Goal: Task Accomplishment & Management: Manage account settings

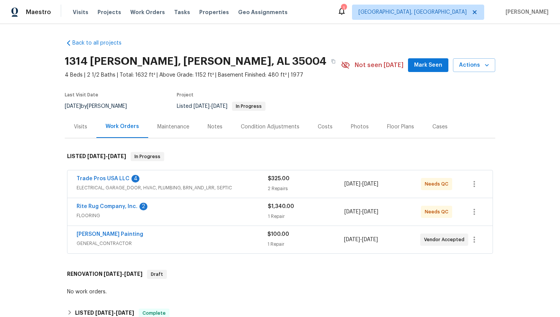
click at [181, 245] on span "GENERAL_CONTRACTOR" at bounding box center [172, 244] width 191 height 8
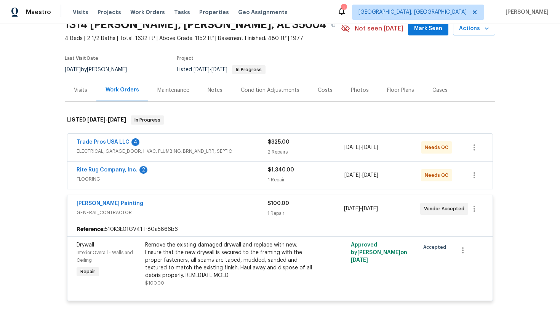
scroll to position [1, 0]
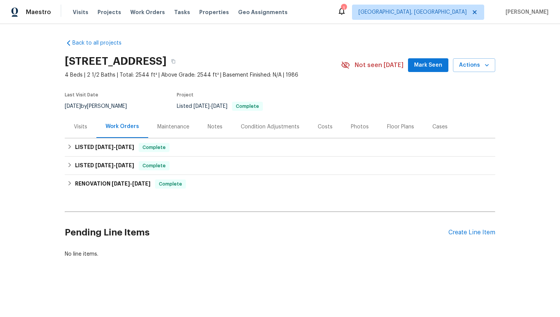
click at [75, 127] on div "Visits" at bounding box center [80, 127] width 13 height 8
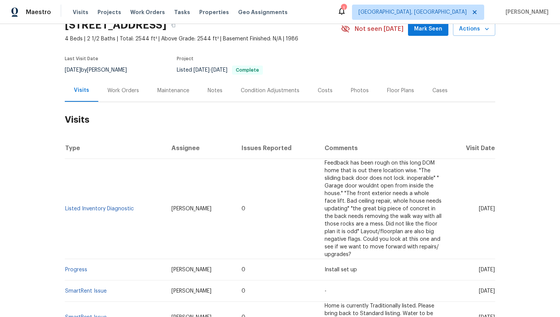
scroll to position [58, 0]
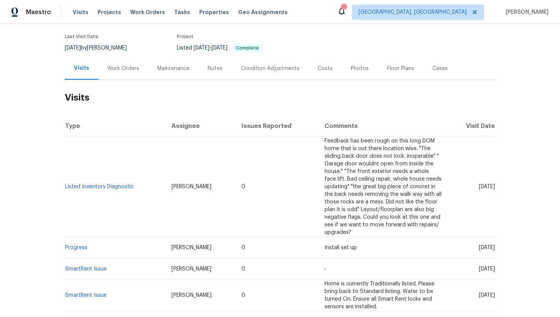
drag, startPoint x: 466, startPoint y: 186, endPoint x: 494, endPoint y: 187, distance: 27.4
click at [494, 187] on span "Fri, Jul 25 2025" at bounding box center [487, 186] width 16 height 5
copy span "Jul 25 2025"
click at [128, 66] on div "Work Orders" at bounding box center [123, 69] width 32 height 8
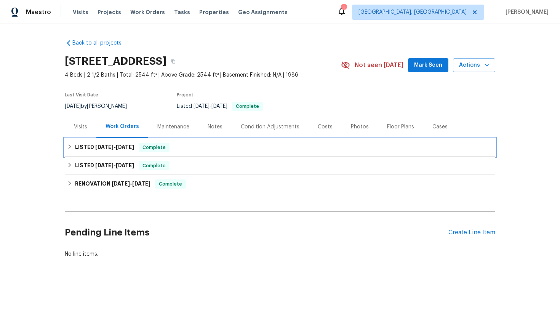
click at [163, 150] on span "Complete" at bounding box center [153, 148] width 29 height 8
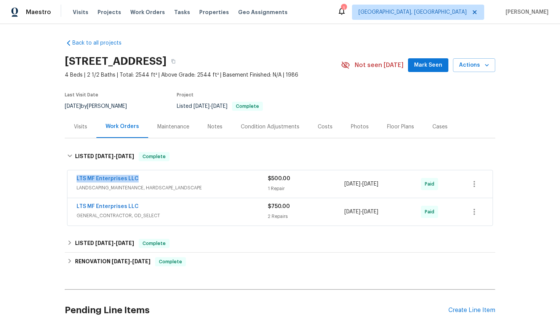
drag, startPoint x: 141, startPoint y: 180, endPoint x: 74, endPoint y: 178, distance: 67.9
click at [74, 178] on div "LTS MF Enterprises LLC LANDSCAPING_MAINTENANCE, HARDSCAPE_LANDSCAPE $500.00 1 R…" at bounding box center [279, 183] width 425 height 27
copy link "LTS MF Enterprises LLC"
click at [393, 192] on div "5/23/2025 - 5/30/2025" at bounding box center [383, 184] width 77 height 18
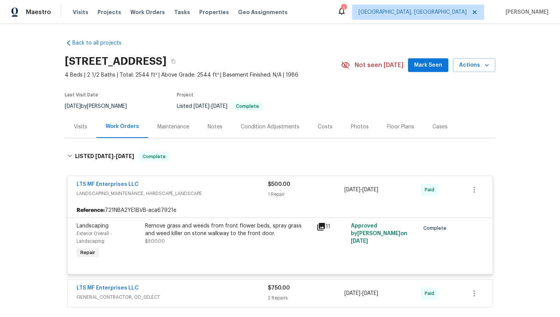
drag, startPoint x: 404, startPoint y: 191, endPoint x: 352, endPoint y: 197, distance: 51.7
click at [357, 202] on div "LTS MF Enterprises LLC LANDSCAPING_MAINTENANCE, HARDSCAPE_LANDSCAPE $500.00 1 R…" at bounding box center [279, 189] width 425 height 27
drag, startPoint x: 400, startPoint y: 191, endPoint x: 344, endPoint y: 192, distance: 56.0
click at [344, 191] on div "LTS MF Enterprises LLC LANDSCAPING_MAINTENANCE, HARDSCAPE_LANDSCAPE $500.00 1 R…" at bounding box center [271, 190] width 389 height 18
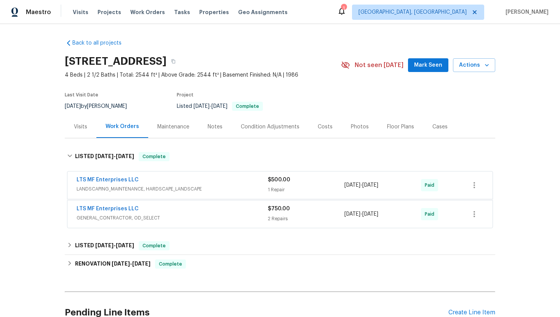
copy div "5/23/2025 - 5/30/2025"
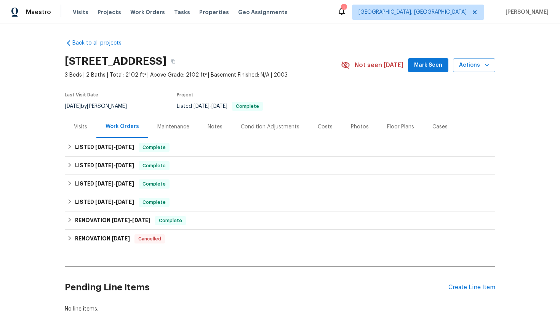
click at [83, 132] on div "Visits" at bounding box center [81, 126] width 32 height 22
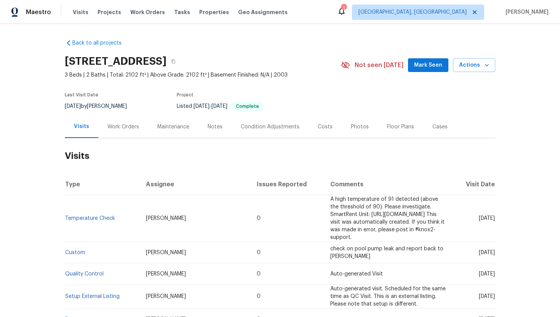
click at [479, 216] on span "[DATE]" at bounding box center [487, 218] width 16 height 5
drag, startPoint x: 463, startPoint y: 215, endPoint x: 494, endPoint y: 219, distance: 30.4
click at [494, 219] on td "Sat, Aug 02 2025" at bounding box center [475, 218] width 42 height 47
copy span "Aug 02 2025"
click at [132, 125] on div "Work Orders" at bounding box center [123, 127] width 32 height 8
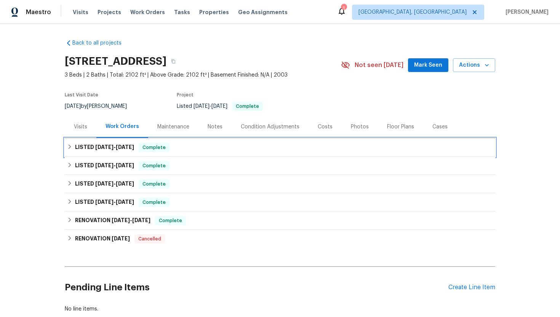
click at [148, 147] on span "Complete" at bounding box center [153, 148] width 29 height 8
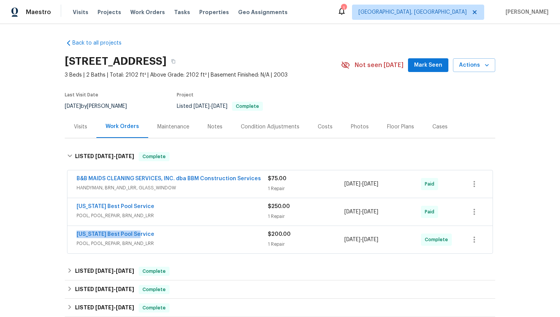
drag, startPoint x: 145, startPoint y: 236, endPoint x: 59, endPoint y: 234, distance: 85.8
click at [59, 234] on div "Back to all projects 4404 Coldbrook Ln, Sachse, TX 75048 3 Beds | 2 Baths | Tot…" at bounding box center [280, 170] width 560 height 293
copy link "Texas Best Pool Service"
drag, startPoint x: 395, startPoint y: 242, endPoint x: 338, endPoint y: 235, distance: 57.2
click at [338, 235] on div "Texas Best Pool Service POOL, POOL_REPAIR, BRN_AND_LRR $200.00 1 Repair 7/28/20…" at bounding box center [271, 240] width 389 height 18
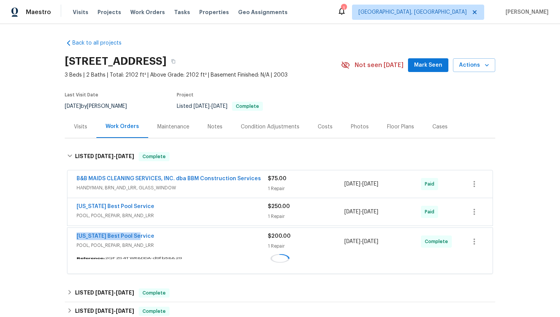
copy div "1 Repair 7/28/2025 - 7/28/2025"
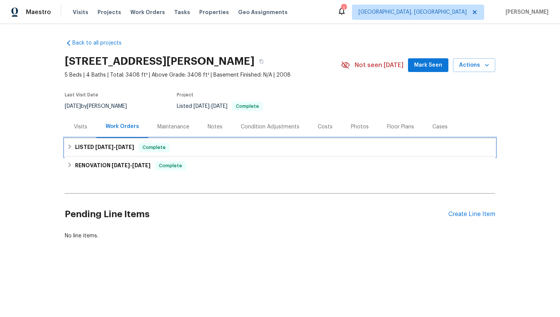
click at [97, 139] on div "LISTED 8/14/25 - 8/15/25 Complete" at bounding box center [280, 147] width 431 height 18
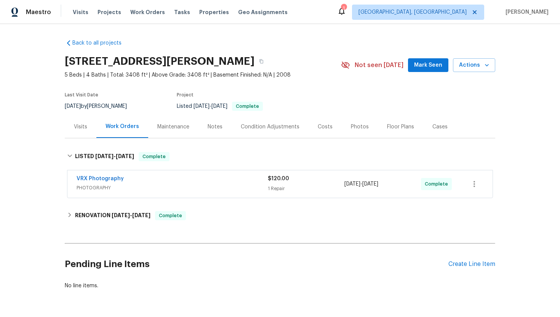
click at [88, 128] on div "Visits" at bounding box center [81, 126] width 32 height 22
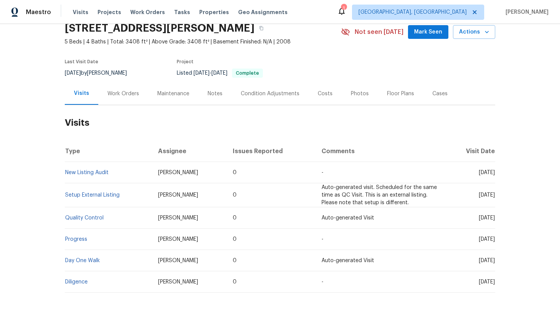
scroll to position [37, 0]
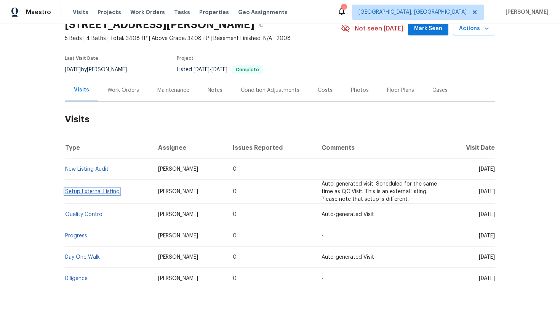
click at [84, 192] on link "Setup External Listing" at bounding box center [92, 191] width 55 height 5
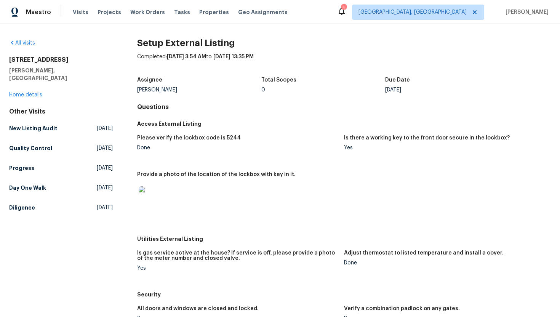
click at [146, 197] on img at bounding box center [151, 198] width 24 height 24
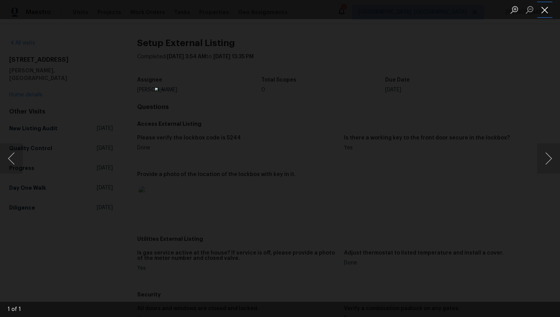
click at [545, 11] on button "Close lightbox" at bounding box center [544, 9] width 15 height 13
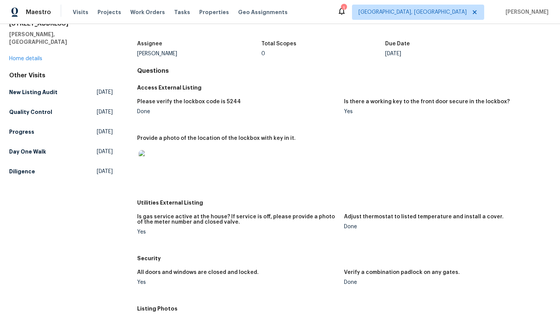
scroll to position [42, 0]
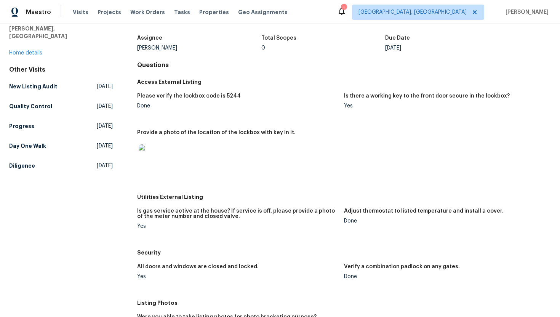
click at [155, 158] on img at bounding box center [151, 156] width 24 height 24
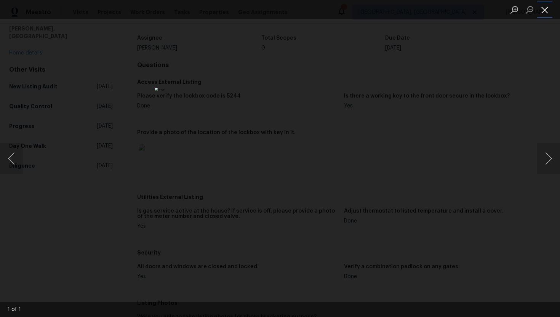
click at [543, 10] on button "Close lightbox" at bounding box center [544, 9] width 15 height 13
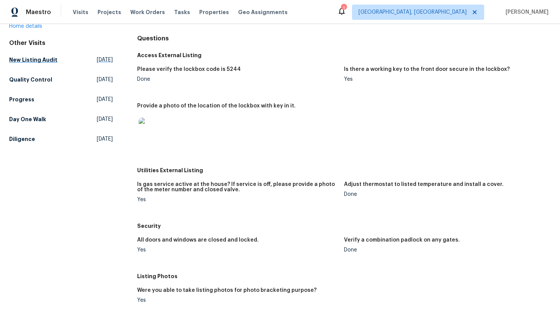
scroll to position [0, 0]
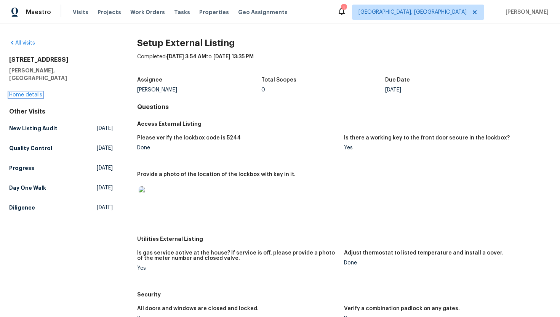
click at [33, 92] on link "Home details" at bounding box center [25, 94] width 33 height 5
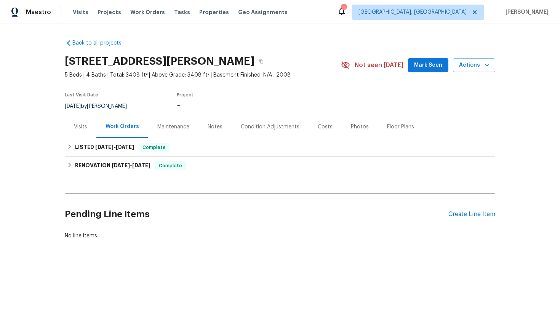
click at [77, 127] on div "Visits" at bounding box center [80, 127] width 13 height 8
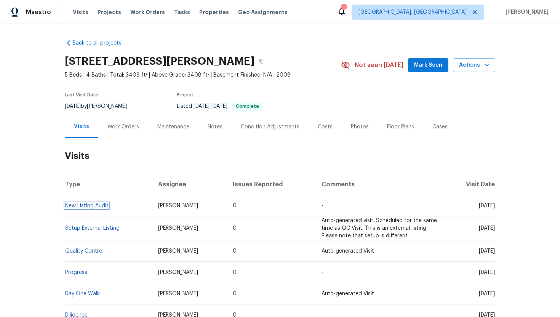
click at [100, 205] on link "New Listing Audit" at bounding box center [86, 205] width 43 height 5
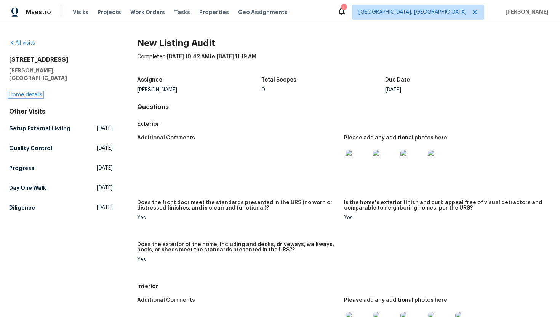
click at [35, 92] on link "Home details" at bounding box center [25, 94] width 33 height 5
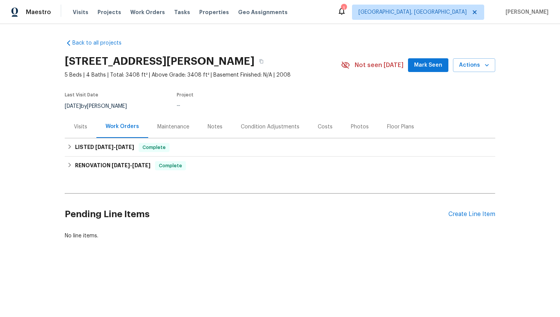
click at [88, 131] on div "Visits" at bounding box center [81, 126] width 32 height 22
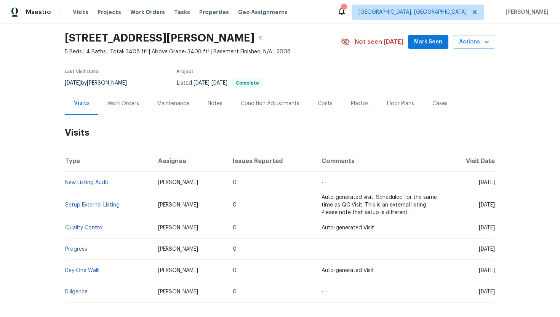
scroll to position [32, 0]
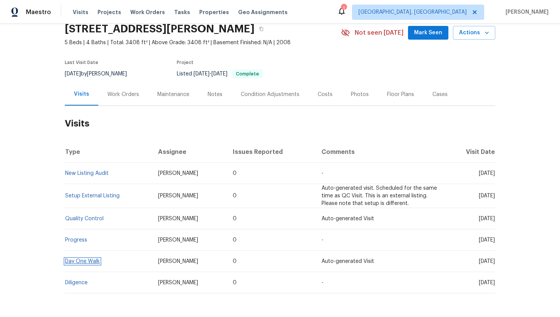
click at [93, 260] on link "Day One Walk" at bounding box center [82, 261] width 35 height 5
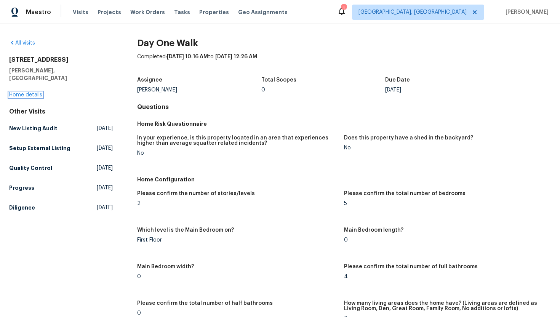
click at [32, 92] on link "Home details" at bounding box center [25, 94] width 33 height 5
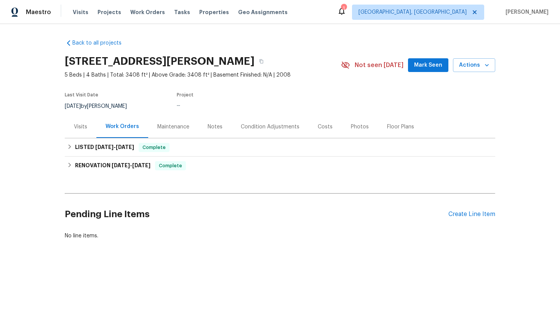
click at [79, 130] on div "Visits" at bounding box center [81, 126] width 32 height 22
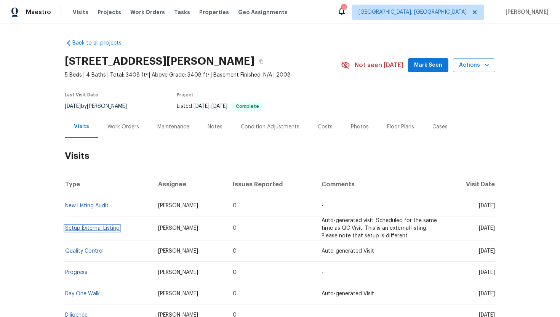
click at [98, 228] on link "Setup External Listing" at bounding box center [92, 228] width 55 height 5
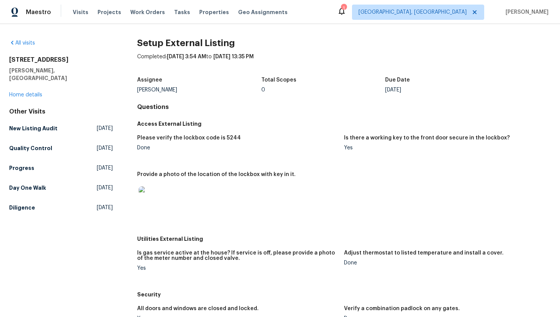
click at [154, 192] on img at bounding box center [151, 198] width 24 height 24
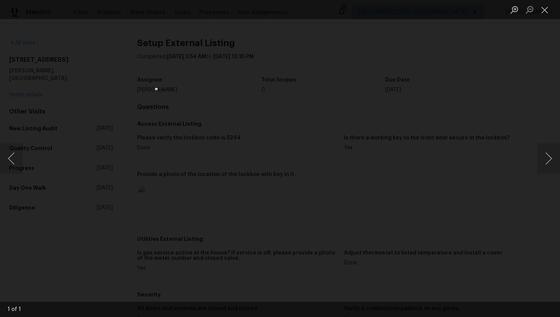
click at [441, 94] on div "Lightbox" at bounding box center [280, 158] width 560 height 317
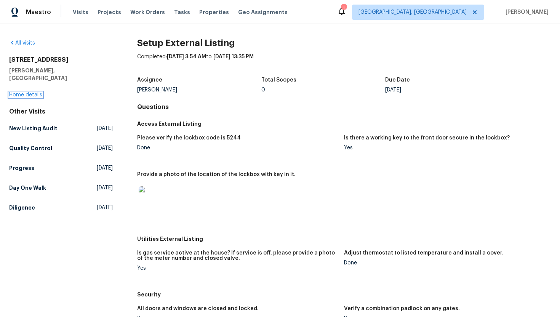
click at [37, 92] on link "Home details" at bounding box center [25, 94] width 33 height 5
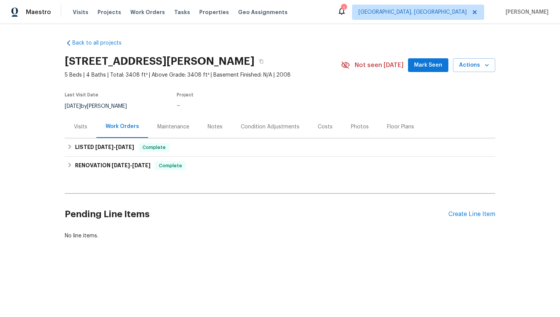
click at [78, 133] on div "Visits" at bounding box center [81, 126] width 32 height 22
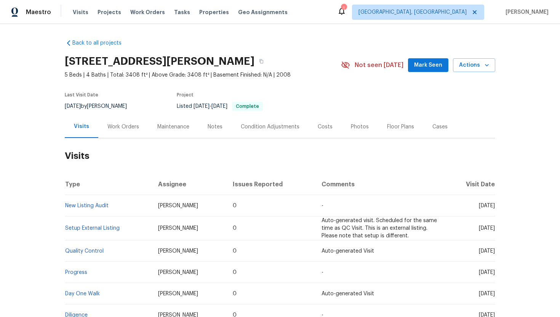
drag, startPoint x: 466, startPoint y: 205, endPoint x: 494, endPoint y: 209, distance: 28.8
click at [494, 209] on td "Fri, Aug 15 2025" at bounding box center [470, 205] width 51 height 21
copy span "Aug 15 2025"
click at [130, 133] on div "Work Orders" at bounding box center [123, 126] width 50 height 22
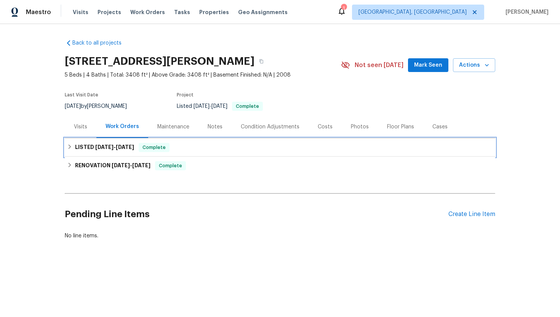
click at [134, 150] on h6 "LISTED 8/14/25 - 8/15/25" at bounding box center [104, 147] width 59 height 9
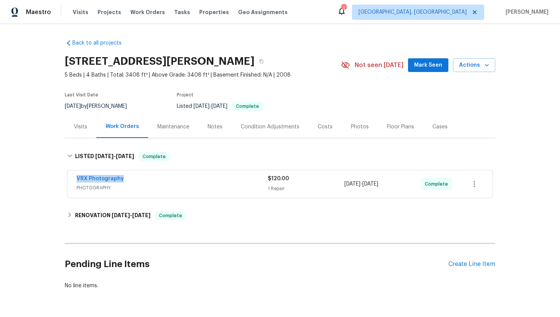
drag, startPoint x: 136, startPoint y: 179, endPoint x: 55, endPoint y: 178, distance: 80.8
click at [55, 178] on div "Back to all projects 7700 Rockledge Dr, McKinney, TX 75071 5 Beds | 4 Baths | T…" at bounding box center [280, 170] width 560 height 293
copy link "VRX Photography"
drag, startPoint x: 406, startPoint y: 187, endPoint x: 332, endPoint y: 184, distance: 73.6
click at [332, 184] on div "VRX Photography PHOTOGRAPHY $120.00 1 Repair 8/14/2025 - 8/15/2025 Complete" at bounding box center [271, 184] width 389 height 18
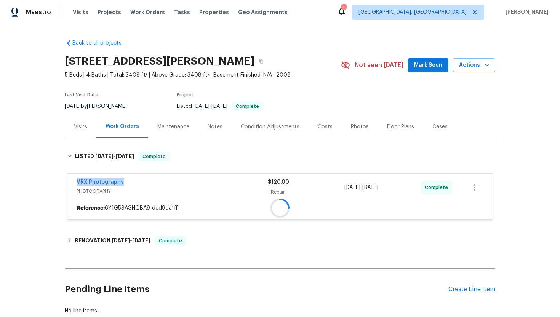
copy div "1 Repair 8/14/2025 - 8/15/2025"
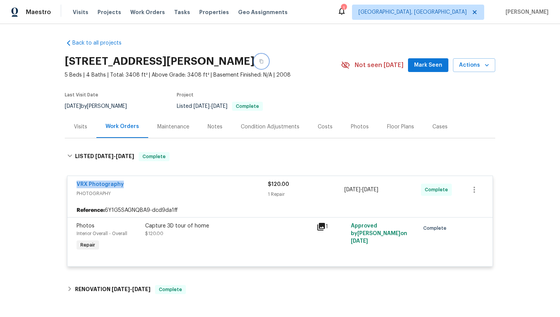
click at [264, 61] on icon "button" at bounding box center [261, 61] width 5 height 5
click at [85, 137] on div "Visits" at bounding box center [81, 126] width 32 height 22
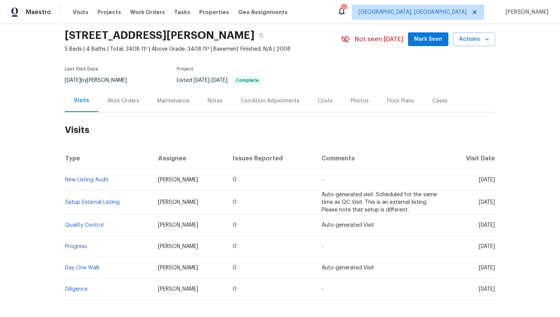
scroll to position [54, 0]
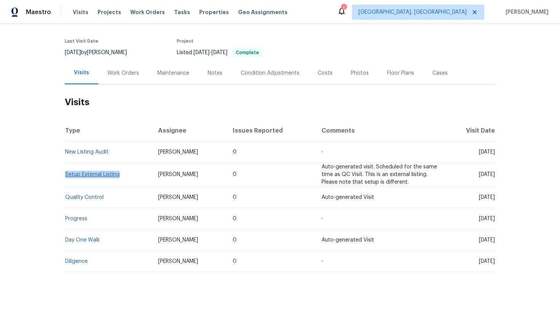
drag, startPoint x: 125, startPoint y: 175, endPoint x: 66, endPoint y: 176, distance: 58.3
click at [66, 176] on td "Setup External Listing" at bounding box center [108, 175] width 87 height 24
copy link "Setup External Listing"
click at [96, 177] on link "Setup External Listing" at bounding box center [92, 174] width 55 height 5
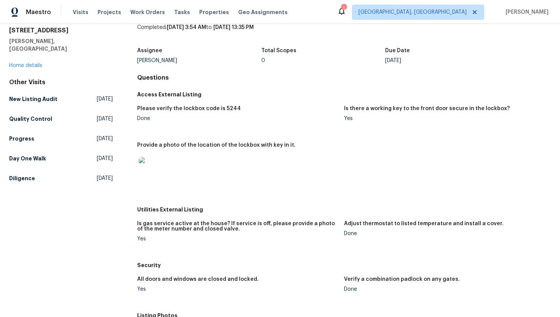
scroll to position [32, 0]
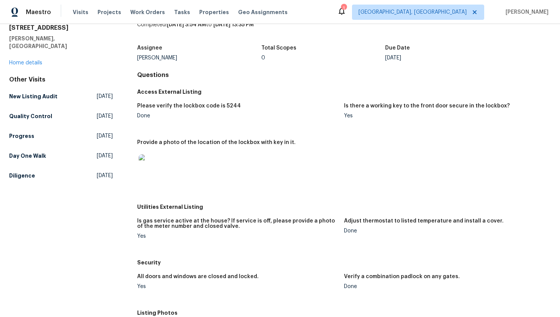
click at [156, 168] on img at bounding box center [151, 166] width 24 height 24
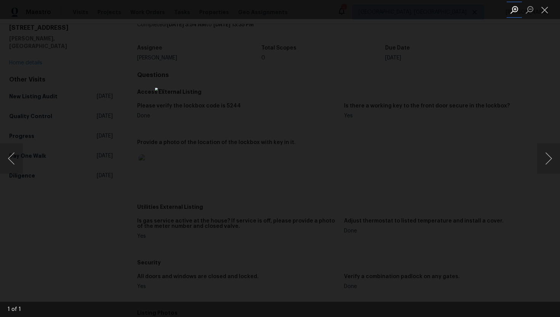
click at [519, 8] on button "Zoom in" at bounding box center [514, 9] width 15 height 13
click at [531, 16] on li "Lightbox" at bounding box center [529, 9] width 15 height 19
click at [532, 10] on button "Zoom out" at bounding box center [529, 9] width 15 height 13
click at [550, 11] on button "Close lightbox" at bounding box center [544, 9] width 15 height 13
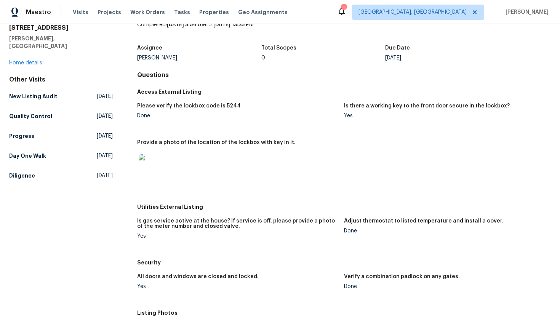
click at [157, 168] on img at bounding box center [151, 166] width 24 height 24
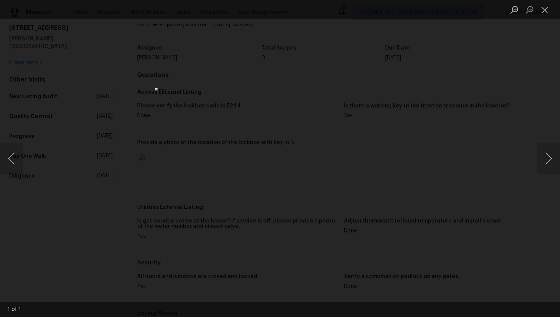
click at [431, 147] on div "Lightbox" at bounding box center [280, 158] width 560 height 317
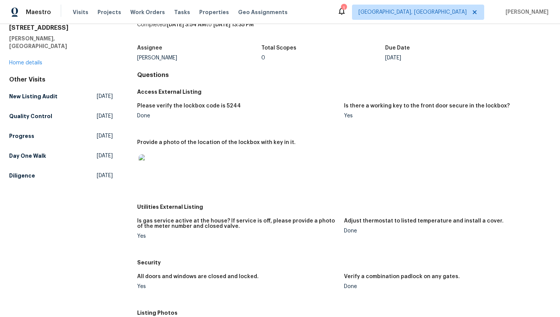
click at [150, 162] on img at bounding box center [151, 166] width 24 height 24
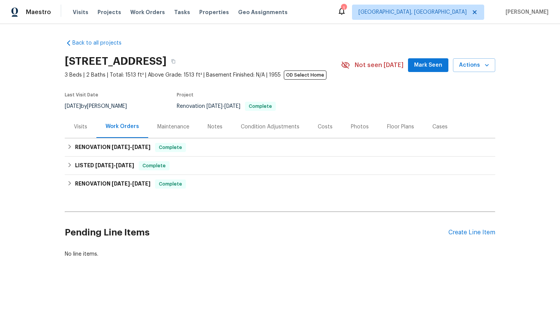
click at [83, 125] on div "Visits" at bounding box center [80, 127] width 13 height 8
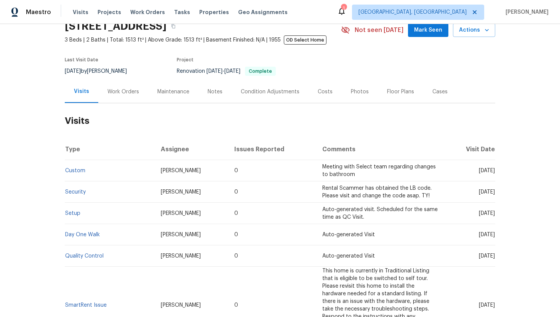
scroll to position [43, 0]
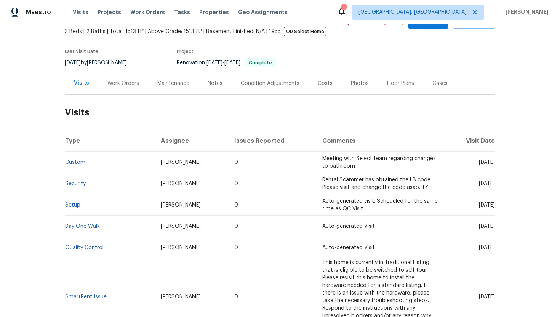
click at [479, 162] on span "[DATE]" at bounding box center [487, 162] width 16 height 5
drag, startPoint x: 465, startPoint y: 163, endPoint x: 495, endPoint y: 165, distance: 30.6
click at [495, 165] on div "Back to all projects [STREET_ADDRESS] 3 Beds | 2 Baths | Total: 1513 ft² | Abov…" at bounding box center [280, 170] width 560 height 293
copy span "[DATE]"
click at [125, 80] on div "Work Orders" at bounding box center [123, 84] width 32 height 8
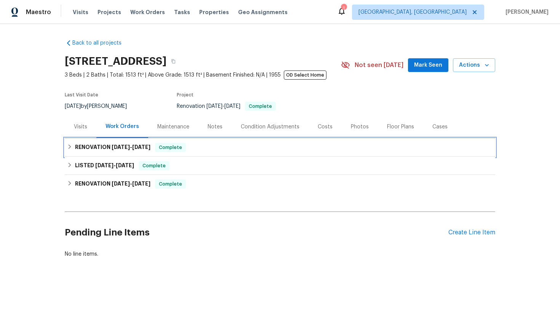
click at [136, 149] on span "6/9/25" at bounding box center [141, 146] width 18 height 5
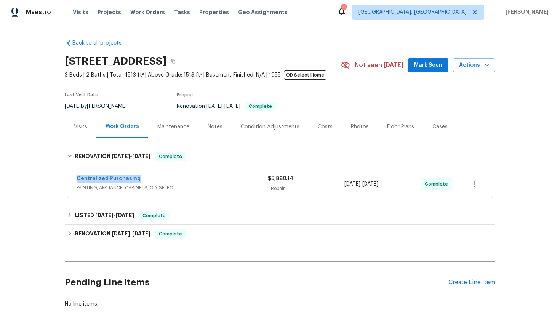
drag, startPoint x: 139, startPoint y: 181, endPoint x: 75, endPoint y: 180, distance: 63.7
click at [75, 180] on div "Centralized Purchasing PAINTING, APPLIANCE, CABINETS, OD_SELECT $5,880.14 1 Rep…" at bounding box center [279, 183] width 425 height 27
copy link "Centralized Purchasing"
drag, startPoint x: 380, startPoint y: 187, endPoint x: 337, endPoint y: 186, distance: 43.5
click at [337, 186] on div "Centralized Purchasing PAINTING, APPLIANCE, CABINETS, OD_SELECT $5,880.14 1 Rep…" at bounding box center [271, 184] width 389 height 18
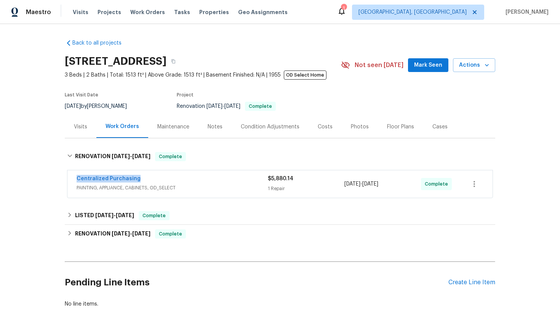
copy div "6/9/2025 - 6/9/2025"
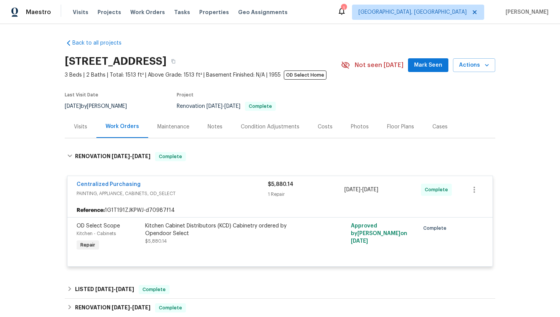
click at [77, 124] on div "Visits" at bounding box center [80, 127] width 13 height 8
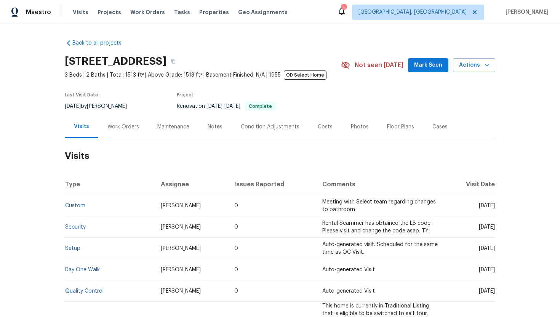
click at [433, 130] on div "Cases" at bounding box center [440, 127] width 15 height 8
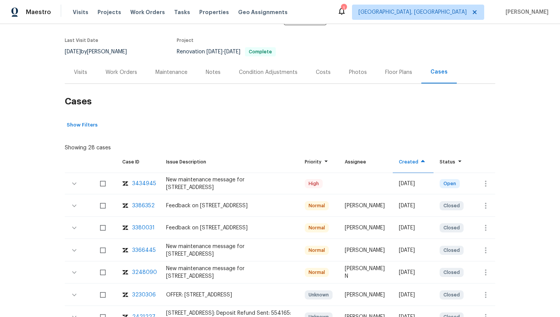
scroll to position [86, 0]
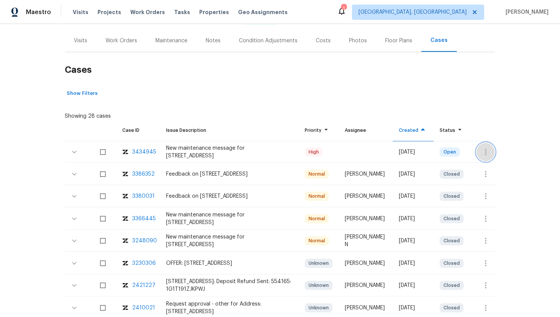
click at [491, 152] on button "button" at bounding box center [486, 152] width 18 height 18
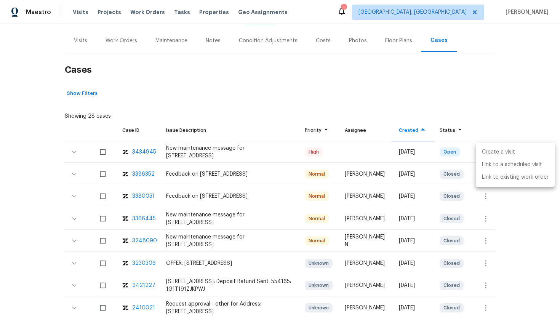
click at [501, 149] on li "Create a visit" at bounding box center [515, 152] width 79 height 13
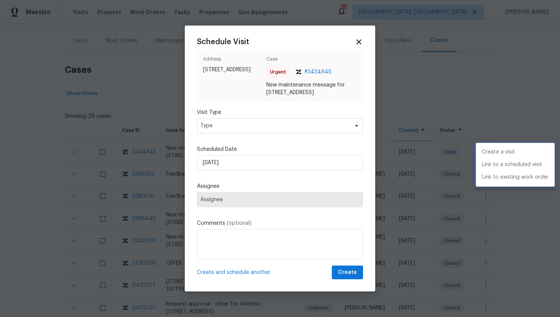
click at [234, 129] on div at bounding box center [280, 158] width 560 height 317
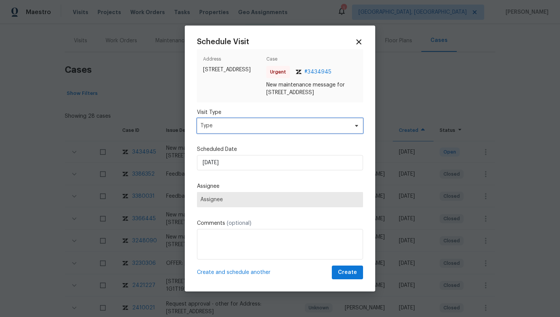
click at [234, 130] on span "Type" at bounding box center [274, 126] width 148 height 8
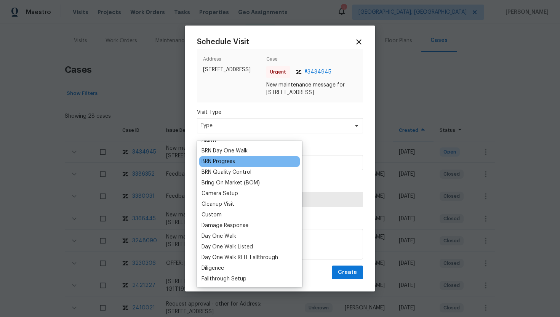
scroll to position [145, 0]
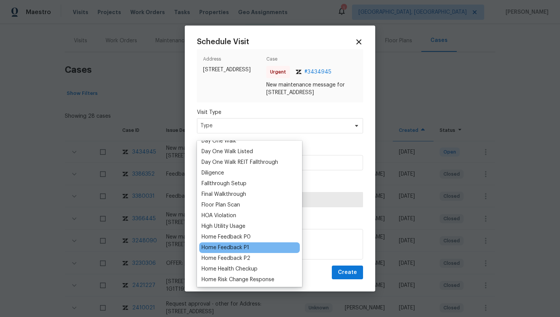
click at [240, 247] on div "Home Feedback P1" at bounding box center [226, 248] width 48 height 8
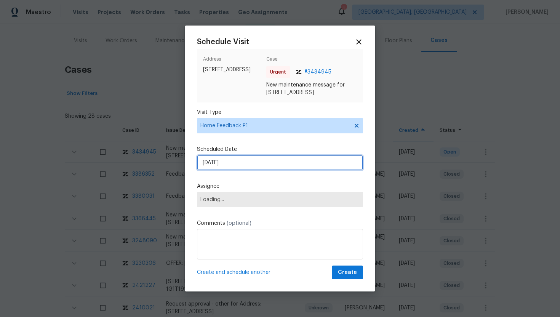
click at [233, 170] on input "8/22/2025" at bounding box center [280, 162] width 166 height 15
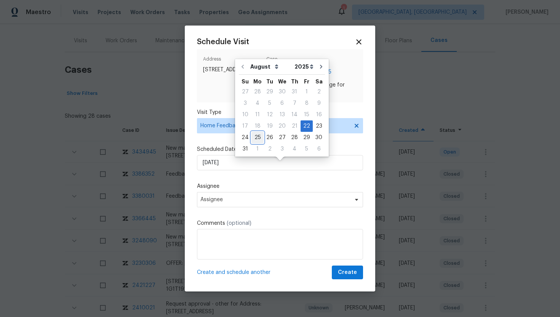
click at [256, 138] on div "25" at bounding box center [258, 137] width 12 height 11
type input "8/25/2025"
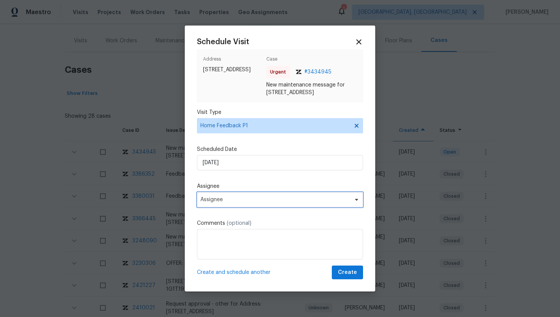
click at [244, 203] on span "Assignee" at bounding box center [274, 200] width 149 height 6
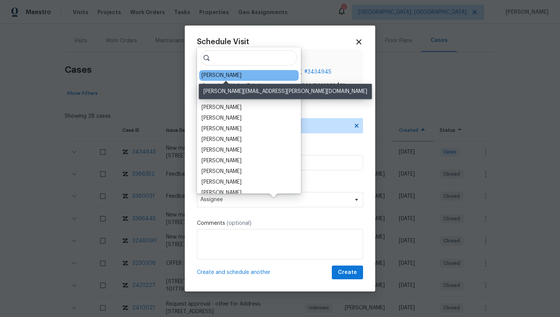
click at [224, 76] on div "[PERSON_NAME]" at bounding box center [222, 76] width 40 height 8
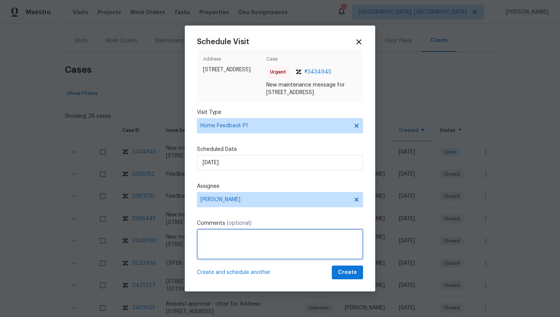
click at [223, 243] on textarea at bounding box center [280, 244] width 166 height 30
paste textarea "Note: Code 010478 & code 8897 also did not work, no access"
type textarea "Note: Code 010478 & code 8897 also did not work, no access"
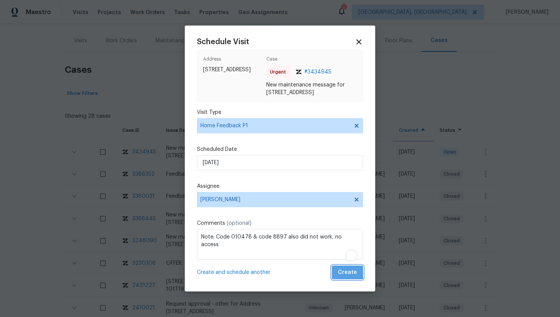
click at [345, 277] on span "Create" at bounding box center [347, 273] width 19 height 10
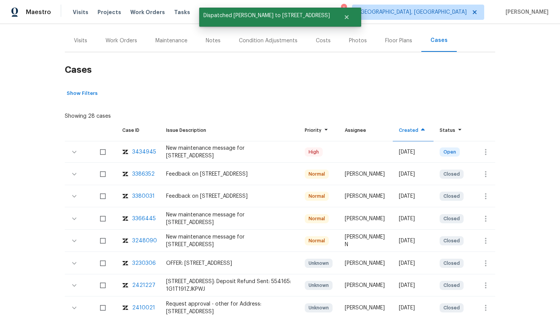
click at [83, 38] on div "Visits" at bounding box center [80, 41] width 13 height 8
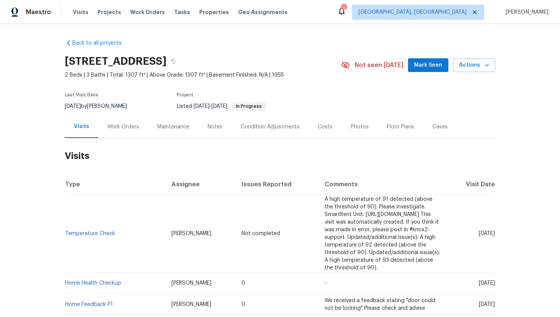
click at [128, 131] on div "Work Orders" at bounding box center [123, 126] width 50 height 22
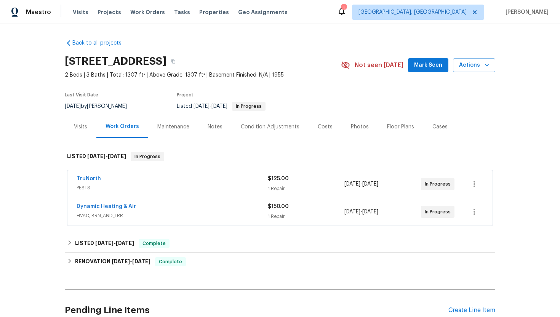
click at [176, 215] on span "HVAC, BRN_AND_LRR" at bounding box center [172, 216] width 191 height 8
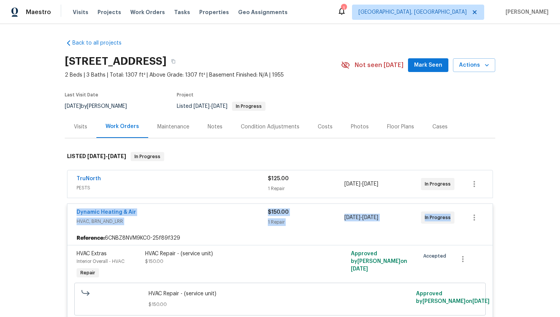
drag, startPoint x: 440, startPoint y: 220, endPoint x: 73, endPoint y: 209, distance: 366.8
click at [73, 209] on div "Dynamic Heating & Air HVAC, BRN_AND_LRR $150.00 1 Repair [DATE] - [DATE] In Pro…" at bounding box center [279, 217] width 425 height 27
copy div "Dynamic Heating & Air HVAC, BRN_AND_LRR $150.00 1 Repair [DATE] - [DATE] In Pro…"
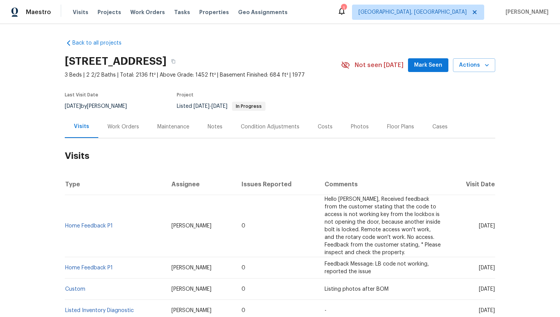
click at [127, 129] on div "Work Orders" at bounding box center [123, 127] width 32 height 8
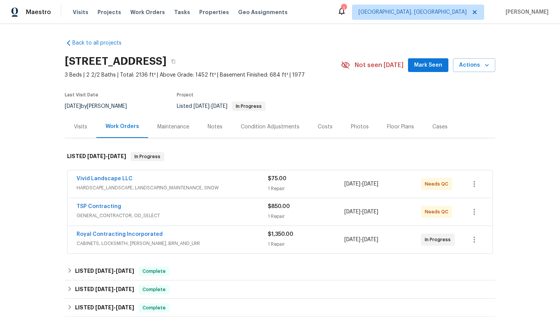
click at [221, 240] on span "CABINETS, LOCKSMITH, HANDYMAN, BRN_AND_LRR" at bounding box center [172, 244] width 191 height 8
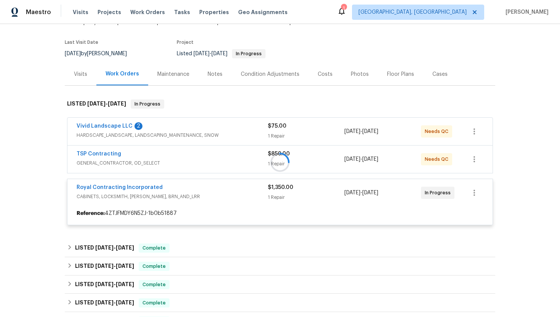
scroll to position [88, 0]
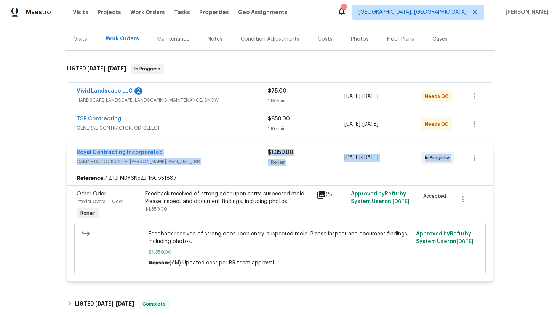
drag, startPoint x: 401, startPoint y: 158, endPoint x: 31, endPoint y: 148, distance: 369.8
click at [31, 148] on div "Back to all projects 10388 Hampshire Green Ave, Fairfax, VA 22032 3 Beds | 2 2/…" at bounding box center [280, 170] width 560 height 293
copy div "Royal Contracting Incorporated CABINETS, LOCKSMITH, HANDYMAN, BRN_AND_LRR $1,35…"
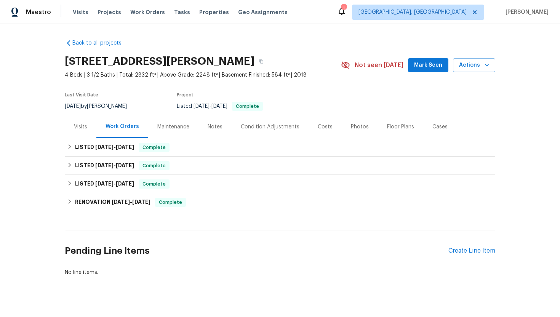
click at [88, 131] on div "Visits" at bounding box center [81, 126] width 32 height 22
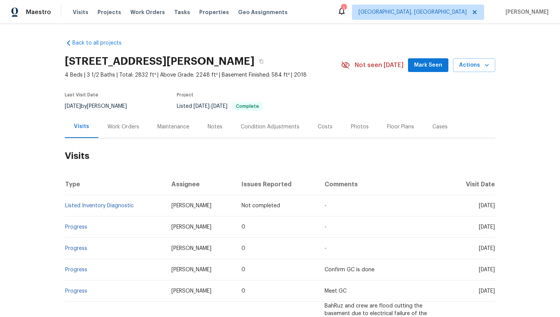
drag, startPoint x: 468, startPoint y: 228, endPoint x: 494, endPoint y: 230, distance: 25.6
click at [494, 230] on td "[DATE]" at bounding box center [472, 226] width 48 height 21
copy span "[DATE]"
click at [136, 130] on div "Work Orders" at bounding box center [123, 127] width 32 height 8
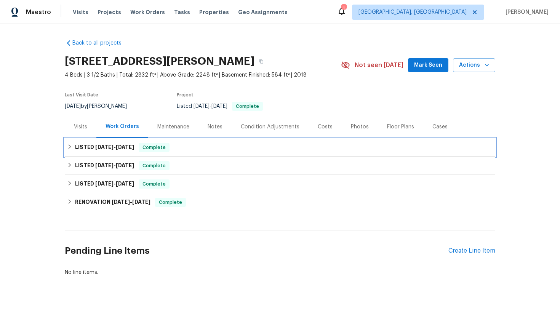
click at [147, 152] on div "LISTED [DATE] - [DATE] Complete" at bounding box center [280, 147] width 431 height 18
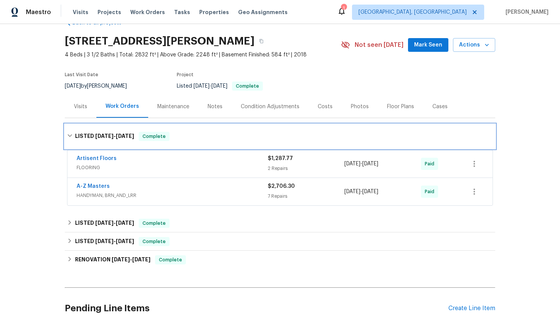
scroll to position [39, 0]
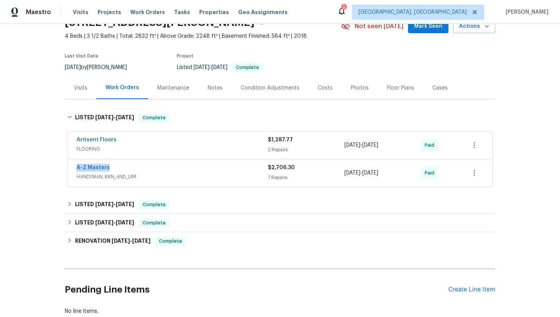
drag, startPoint x: 120, startPoint y: 169, endPoint x: 55, endPoint y: 169, distance: 65.6
click at [54, 169] on div "Back to all projects [STREET_ADDRESS][PERSON_NAME] 4 Beds | 3 1/2 Baths | Total…" at bounding box center [280, 170] width 560 height 293
copy link "A-Z Masters"
drag, startPoint x: 377, startPoint y: 178, endPoint x: 345, endPoint y: 178, distance: 32.0
click at [345, 178] on div "[DATE] - [DATE]" at bounding box center [383, 173] width 77 height 18
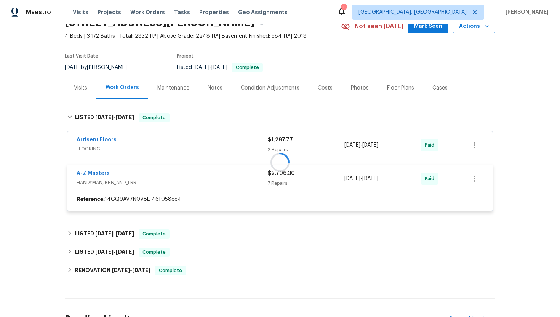
drag, startPoint x: 396, startPoint y: 181, endPoint x: 350, endPoint y: 180, distance: 45.4
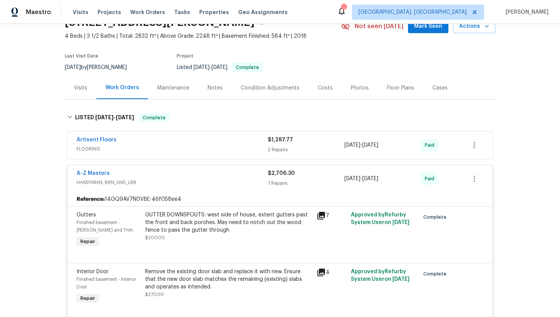
drag, startPoint x: 393, startPoint y: 182, endPoint x: 345, endPoint y: 182, distance: 47.3
click at [345, 182] on div "[DATE] - [DATE]" at bounding box center [383, 179] width 77 height 18
copy span "[DATE] - [DATE]"
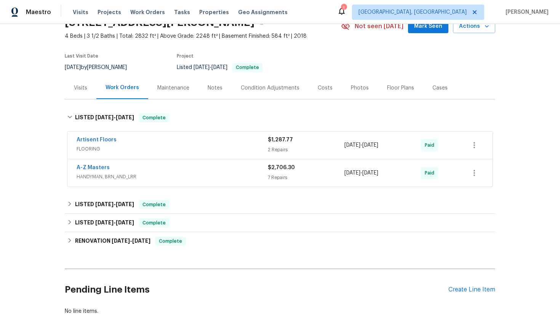
click at [156, 152] on span "FLOORING" at bounding box center [172, 149] width 191 height 8
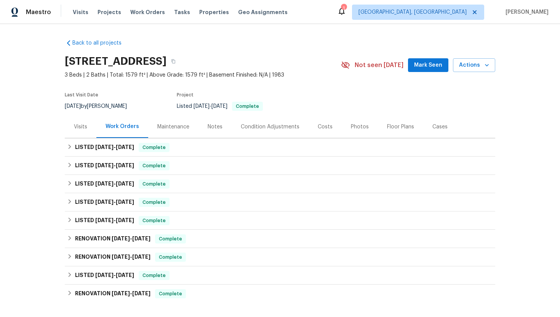
click at [77, 131] on div "Visits" at bounding box center [81, 126] width 32 height 22
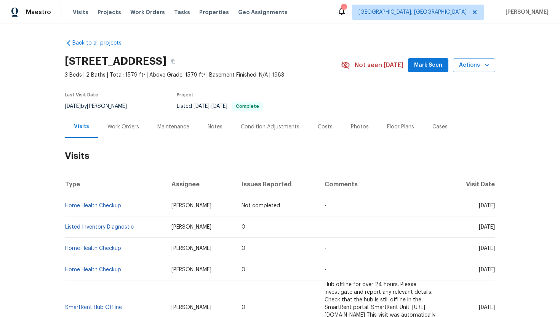
scroll to position [40, 0]
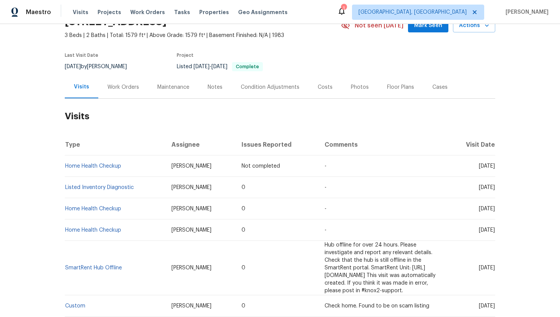
drag, startPoint x: 465, startPoint y: 188, endPoint x: 495, endPoint y: 189, distance: 30.1
click at [495, 189] on td "Wed, Aug 13 2025" at bounding box center [472, 187] width 48 height 21
copy span "Aug 13 2025"
click at [128, 89] on div "Work Orders" at bounding box center [123, 87] width 32 height 8
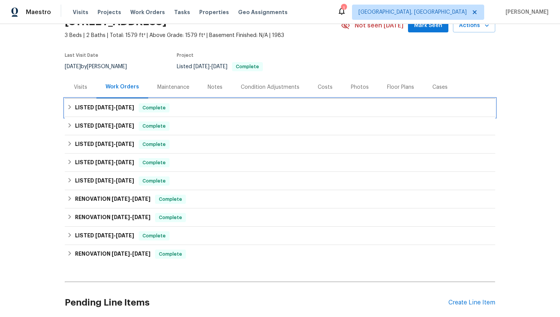
click at [133, 109] on span "8/13/25" at bounding box center [125, 107] width 18 height 5
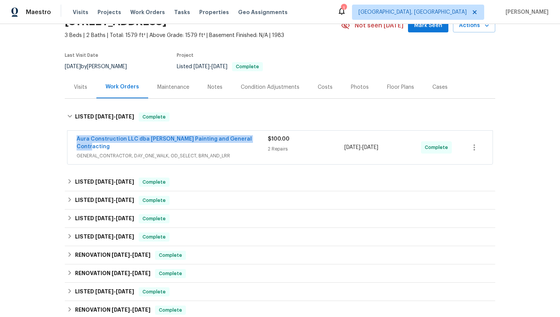
drag, startPoint x: 255, startPoint y: 138, endPoint x: 71, endPoint y: 138, distance: 184.1
click at [71, 138] on div "Aura Construction LLC dba Logan's Painting and General Contracting GENERAL_CONT…" at bounding box center [279, 148] width 425 height 34
copy link "Aura Construction LLC dba Logan's Painting and General Contracting"
drag, startPoint x: 401, startPoint y: 143, endPoint x: 346, endPoint y: 144, distance: 55.3
click at [345, 144] on div "8/12/2025 - 8/13/2025" at bounding box center [383, 147] width 77 height 24
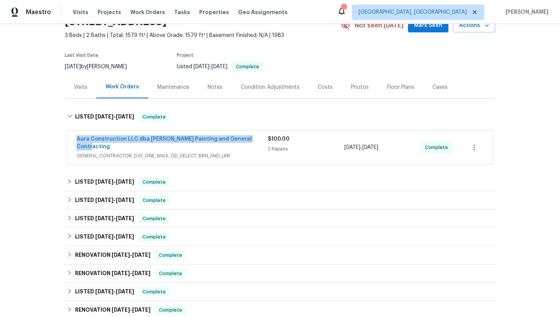
copy span "8/12/2025 - 8/13/2025"
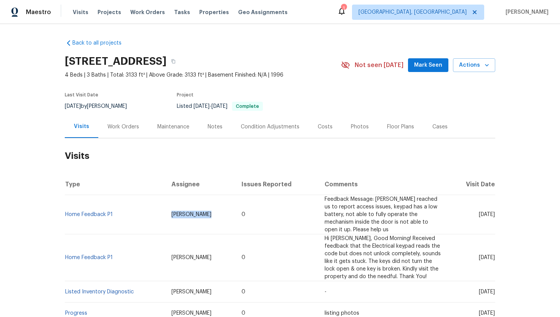
drag, startPoint x: 189, startPoint y: 208, endPoint x: 147, endPoint y: 212, distance: 41.3
click at [165, 212] on td "[PERSON_NAME]" at bounding box center [200, 214] width 70 height 39
copy span "[PERSON_NAME]"
click at [130, 122] on div "Work Orders" at bounding box center [123, 126] width 50 height 22
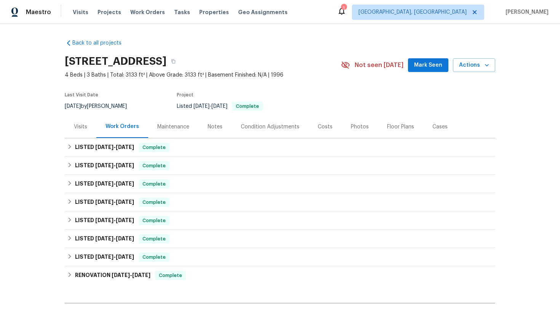
click at [83, 125] on div "Visits" at bounding box center [80, 127] width 13 height 8
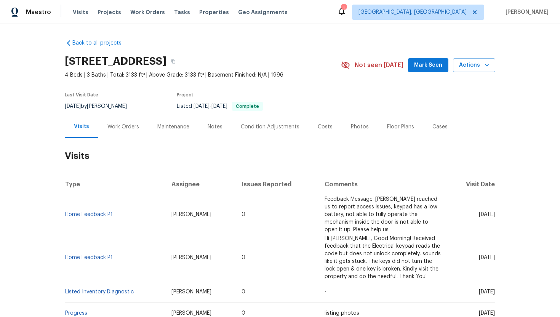
click at [479, 212] on span "[DATE]" at bounding box center [487, 214] width 16 height 5
drag, startPoint x: 465, startPoint y: 211, endPoint x: 494, endPoint y: 213, distance: 29.8
click at [494, 213] on span "[DATE]" at bounding box center [487, 214] width 16 height 5
copy span "Aug 18 2025"
click at [128, 129] on div "Work Orders" at bounding box center [123, 127] width 32 height 8
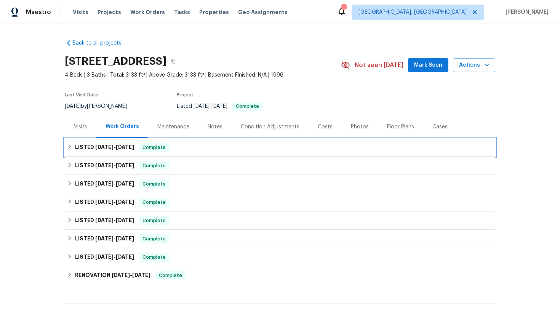
click at [133, 149] on span "8/1/25" at bounding box center [125, 146] width 18 height 5
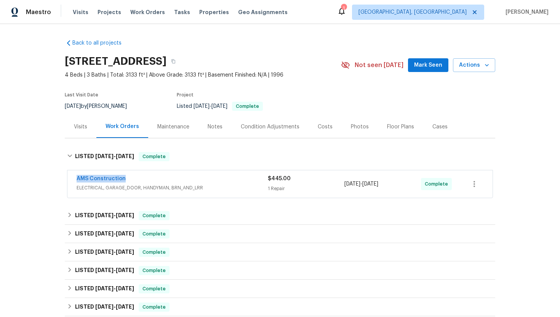
drag, startPoint x: 130, startPoint y: 181, endPoint x: 54, endPoint y: 175, distance: 76.5
click at [54, 175] on div "Back to all projects 321 Beacon Hill Dr, Allen, TX 75013 4 Beds | 3 Baths | Tot…" at bounding box center [280, 170] width 560 height 293
copy link "AMS Construction"
drag, startPoint x: 399, startPoint y: 185, endPoint x: 347, endPoint y: 185, distance: 51.8
click at [347, 185] on div "7/24/2025 - 8/1/2025" at bounding box center [383, 184] width 77 height 18
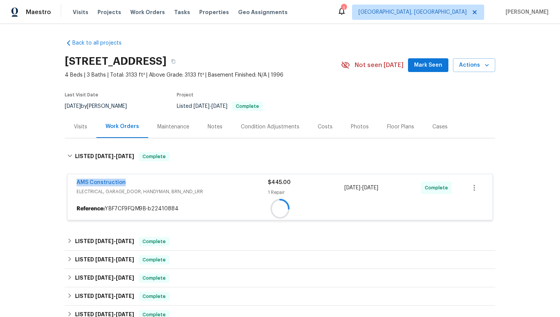
copy span "/24/2025 - 8/1/2025"
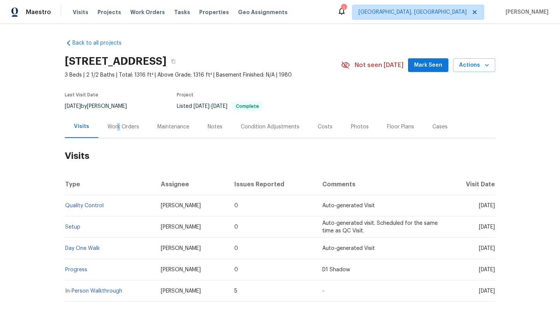
click at [117, 130] on div "Work Orders" at bounding box center [123, 127] width 32 height 8
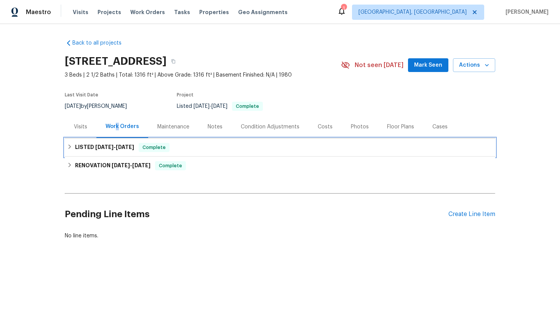
click at [136, 142] on div "LISTED 8/14/25 - 8/15/25 Complete" at bounding box center [280, 147] width 431 height 18
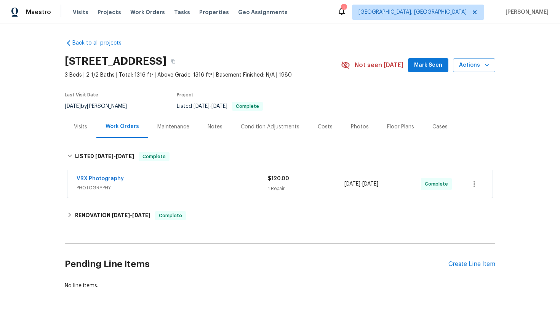
click at [77, 127] on div "Visits" at bounding box center [80, 127] width 13 height 8
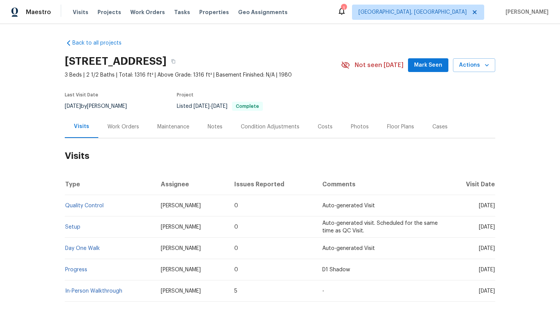
drag, startPoint x: 465, startPoint y: 207, endPoint x: 495, endPoint y: 208, distance: 29.4
click at [495, 208] on span "Thu, Aug 14 2025" at bounding box center [487, 205] width 16 height 5
copy span "Aug 14 2025"
click at [110, 136] on div "Work Orders" at bounding box center [123, 126] width 50 height 22
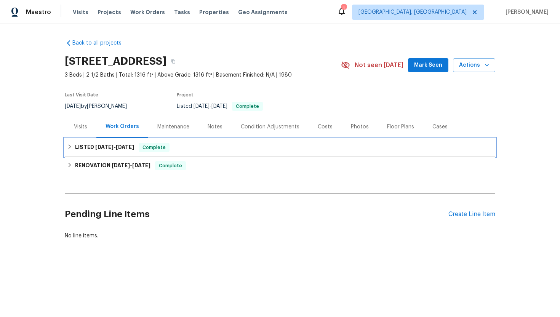
click at [117, 144] on h6 "LISTED 8/14/25 - 8/15/25" at bounding box center [104, 147] width 59 height 9
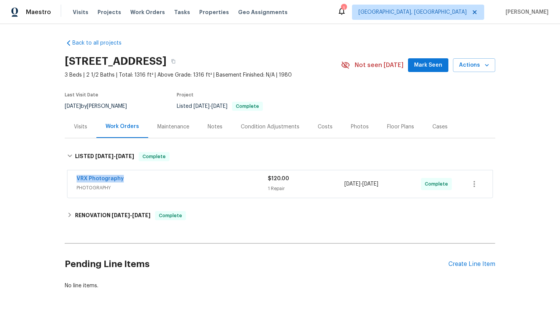
drag, startPoint x: 143, startPoint y: 180, endPoint x: 59, endPoint y: 181, distance: 84.2
click at [58, 181] on div "Back to all projects 79 Topsail Ct, Greenville, SC 29611 3 Beds | 2 1/2 Baths |…" at bounding box center [280, 170] width 560 height 293
copy link "VRX Photography"
drag, startPoint x: 403, startPoint y: 186, endPoint x: 295, endPoint y: 187, distance: 108.2
click at [295, 187] on div "VRX Photography PHOTOGRAPHY $120.00 1 Repair 8/14/2025 - 8/15/2025 Complete" at bounding box center [271, 184] width 389 height 18
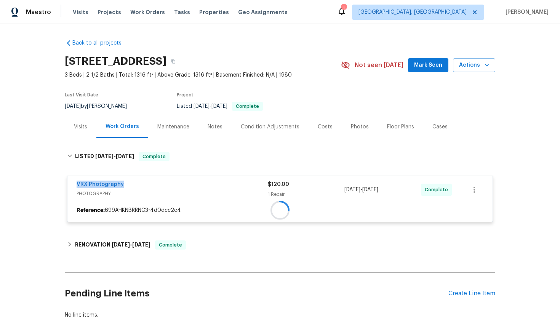
copy div "8/14/2025 - 8/15/2025"
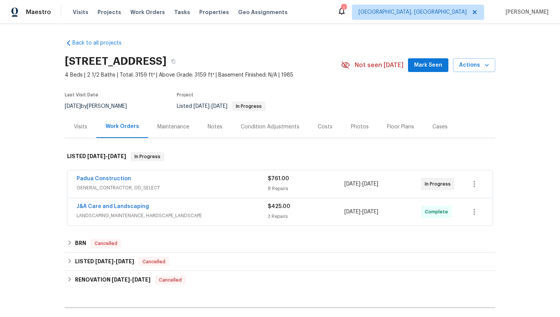
click at [183, 182] on div "Padua Construction" at bounding box center [172, 179] width 191 height 9
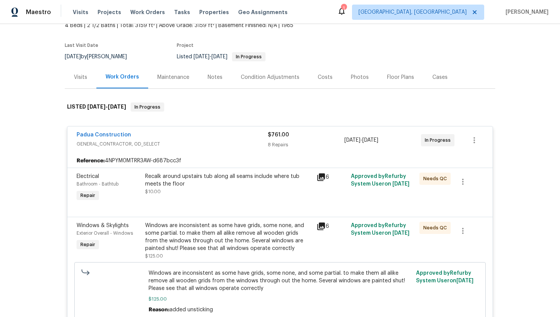
scroll to position [58, 0]
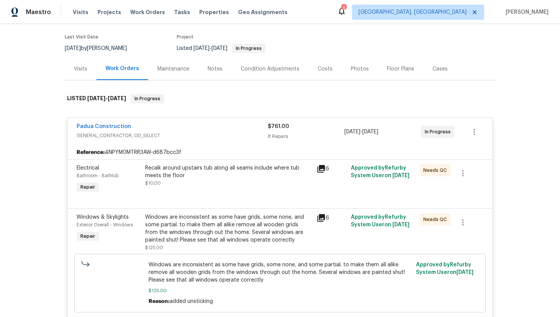
click at [80, 74] on div "Visits" at bounding box center [81, 69] width 32 height 22
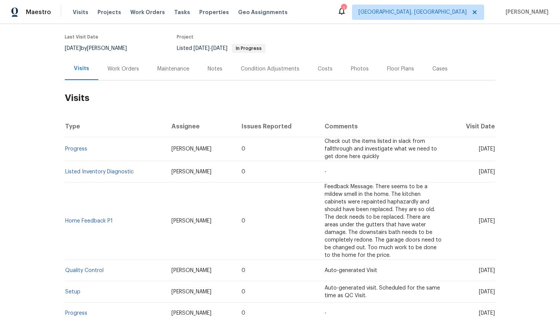
drag, startPoint x: 465, startPoint y: 151, endPoint x: 494, endPoint y: 155, distance: 29.6
click at [494, 155] on td "[DATE]" at bounding box center [472, 149] width 48 height 24
copy span "Aug 13 2025"
click at [129, 78] on div "Work Orders" at bounding box center [123, 69] width 50 height 22
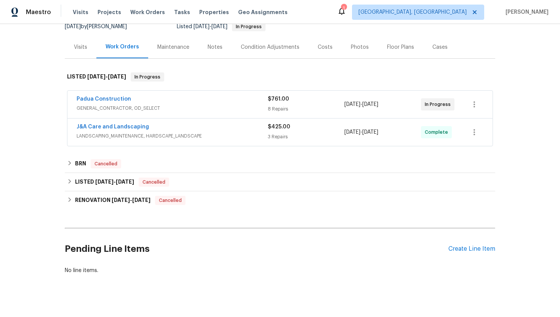
scroll to position [81, 0]
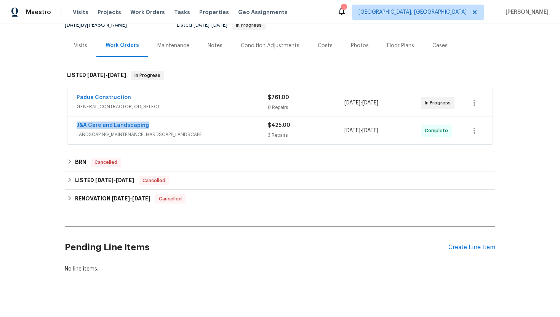
drag, startPoint x: 147, startPoint y: 126, endPoint x: 67, endPoint y: 125, distance: 80.4
click at [67, 125] on div "J&A Care and Landscaping LANDSCAPING_MAINTENANCE, HARDSCAPE_LANDSCAPE $425.00 3…" at bounding box center [280, 131] width 426 height 28
copy link "J&A Care and Landscaping"
drag, startPoint x: 399, startPoint y: 133, endPoint x: 340, endPoint y: 134, distance: 59.1
click at [340, 134] on div "J&A Care and Landscaping LANDSCAPING_MAINTENANCE, HARDSCAPE_LANDSCAPE $425.00 3…" at bounding box center [271, 131] width 389 height 18
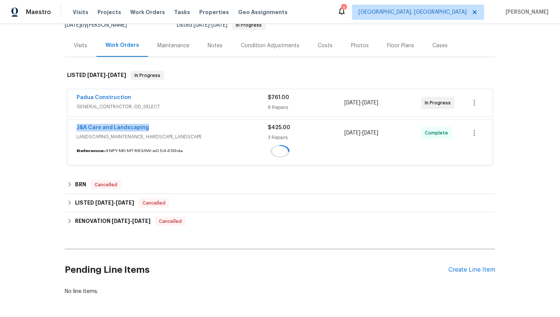
copy div "8/13/2025 - 8/15/2025"
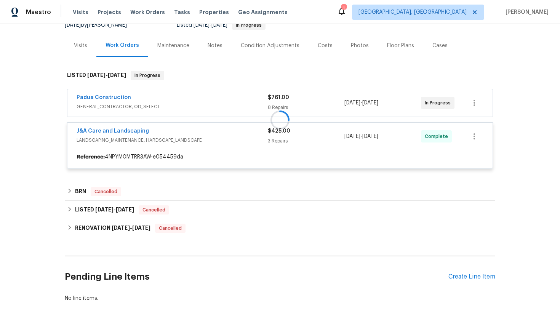
click at [186, 112] on div at bounding box center [280, 119] width 431 height 113
click at [186, 107] on div at bounding box center [280, 119] width 431 height 113
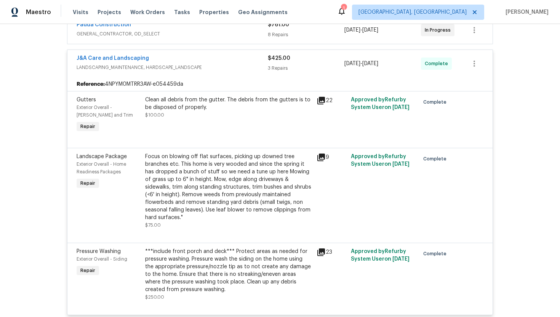
scroll to position [117, 0]
